Goal: Find specific page/section: Find specific page/section

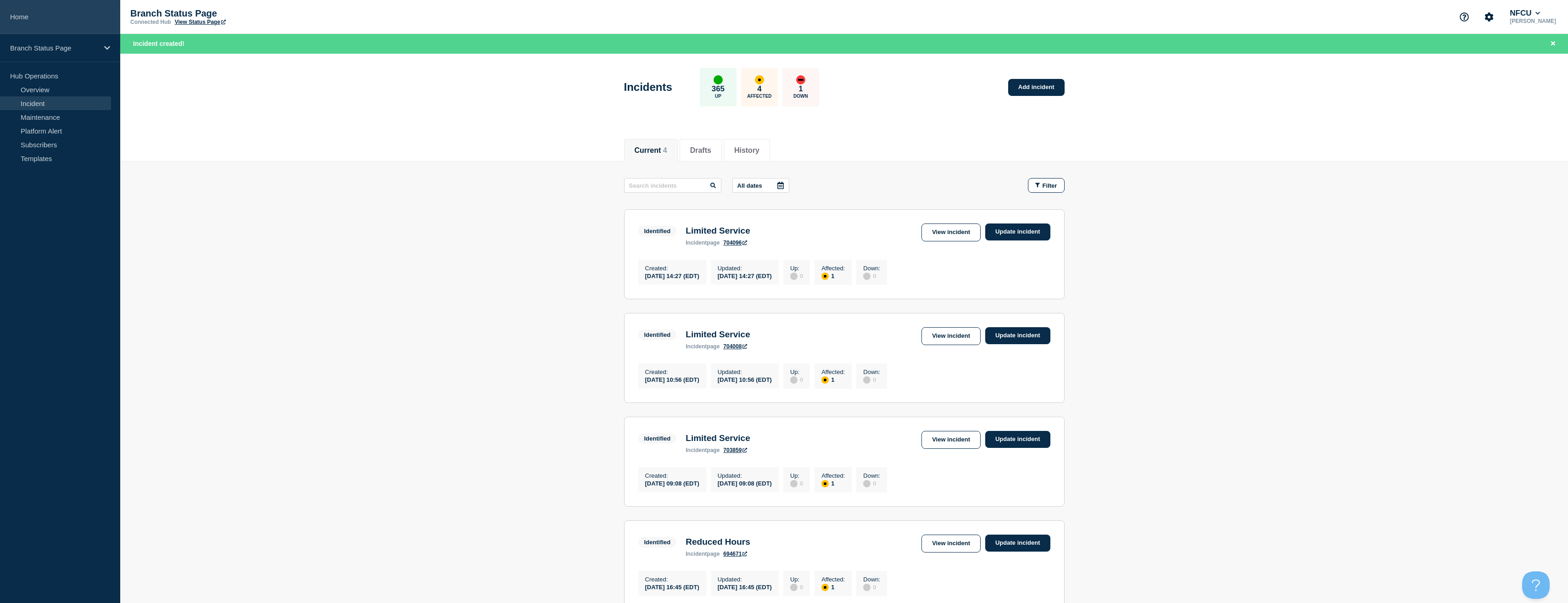
click at [31, 31] on link "Home" at bounding box center [60, 17] width 120 height 34
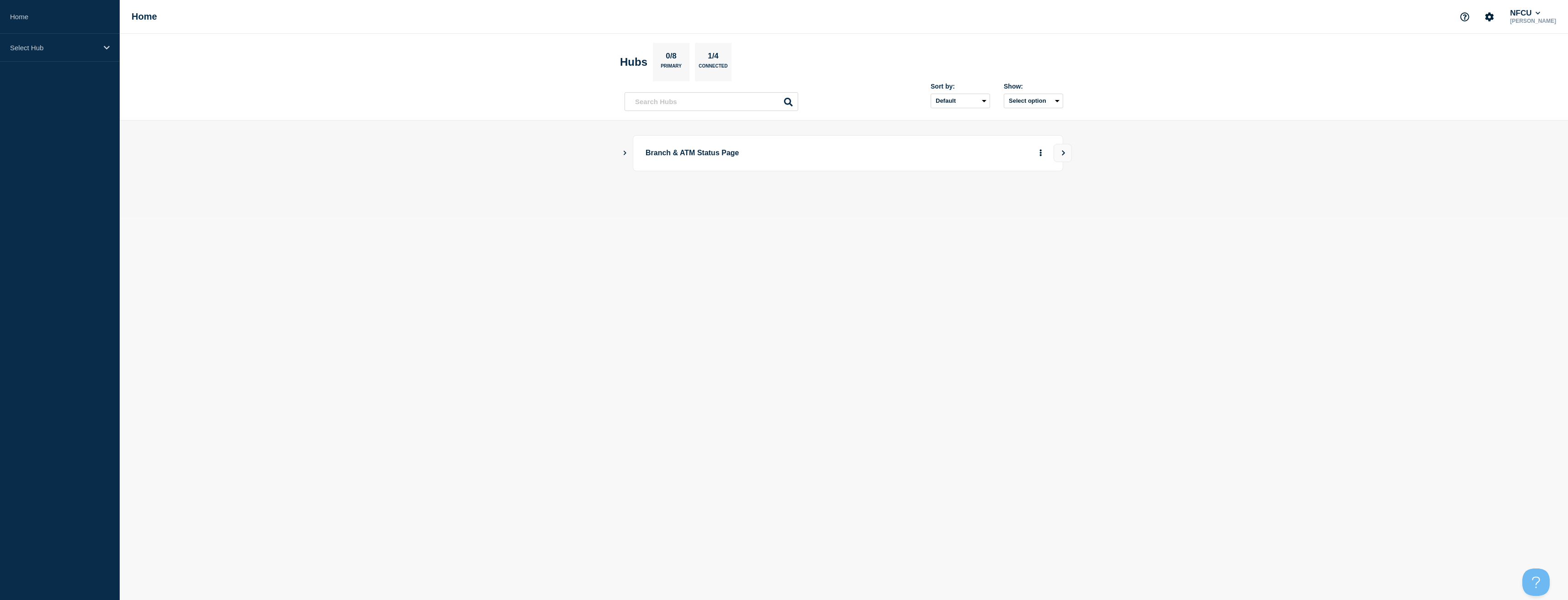
click at [623, 155] on icon "Show Connected Hubs" at bounding box center [625, 153] width 6 height 5
click at [1011, 193] on button "See overview" at bounding box center [1009, 199] width 49 height 18
